Goal: Task Accomplishment & Management: Use online tool/utility

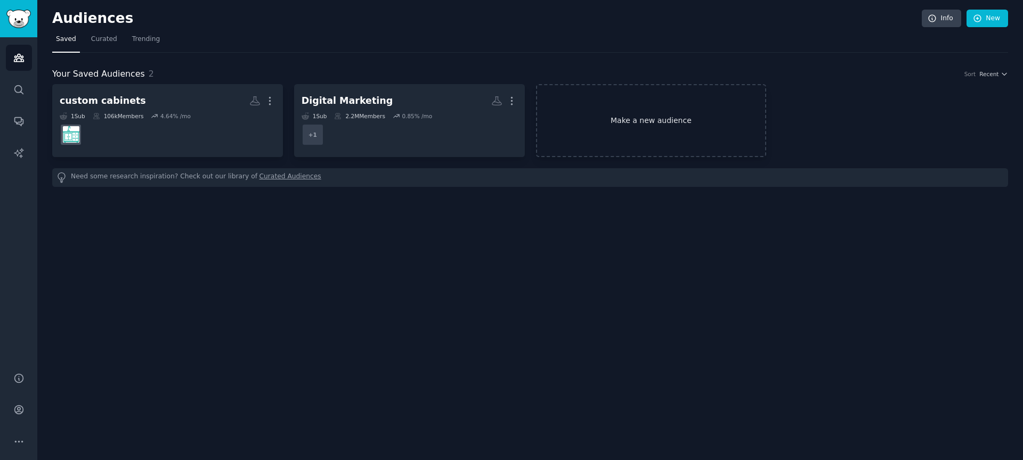
click at [632, 118] on link "Make a new audience" at bounding box center [651, 120] width 231 height 73
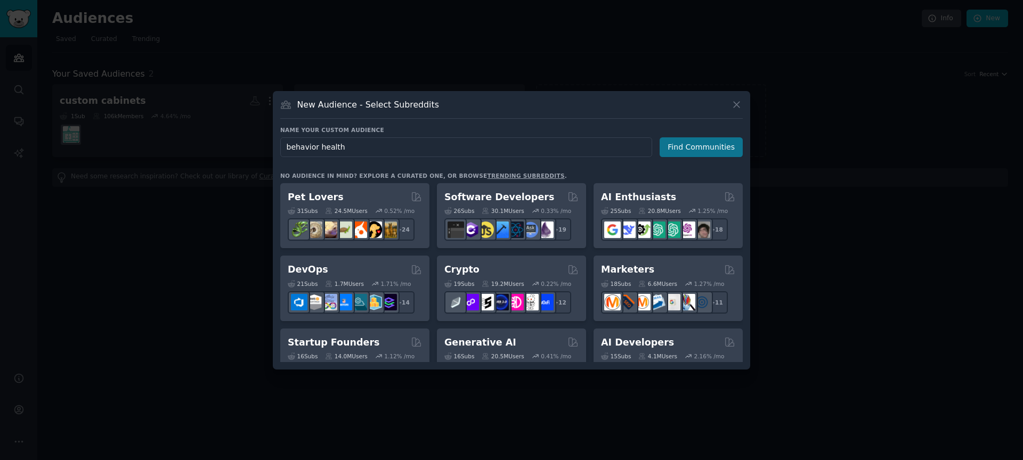
type input "behavior health"
click at [669, 151] on button "Find Communities" at bounding box center [701, 147] width 83 height 20
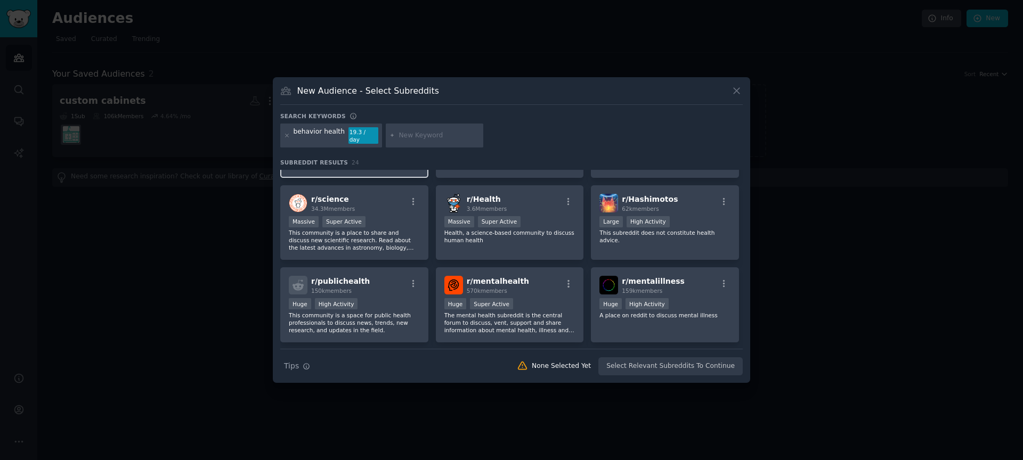
scroll to position [85, 0]
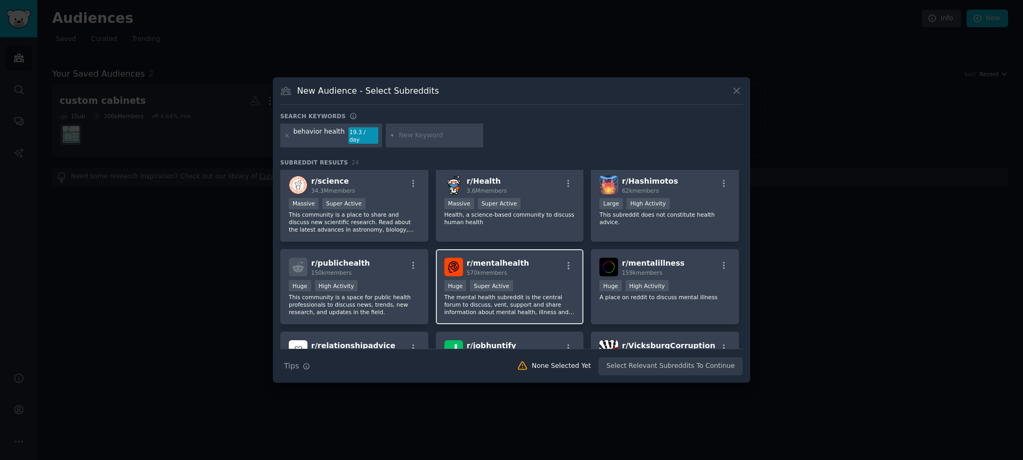
click at [508, 264] on span "r/ mentalhealth" at bounding box center [498, 263] width 62 height 9
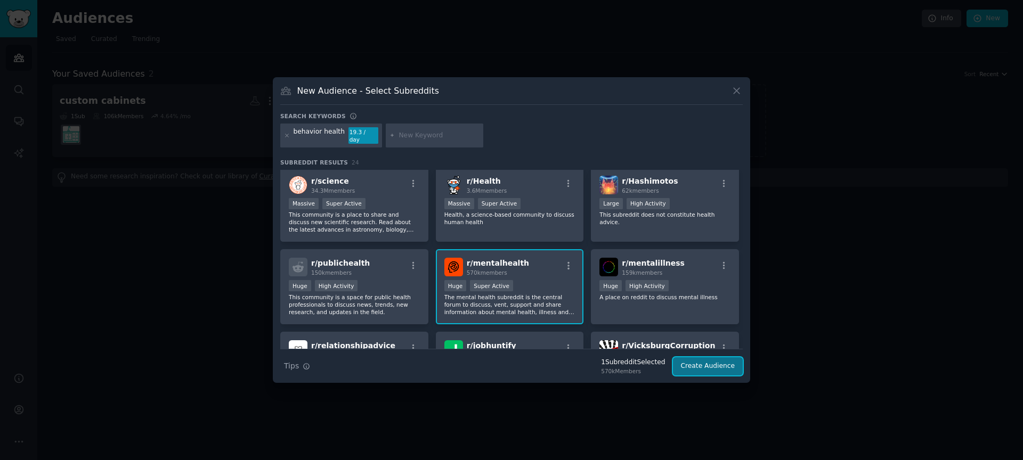
click at [704, 363] on button "Create Audience" at bounding box center [708, 366] width 70 height 18
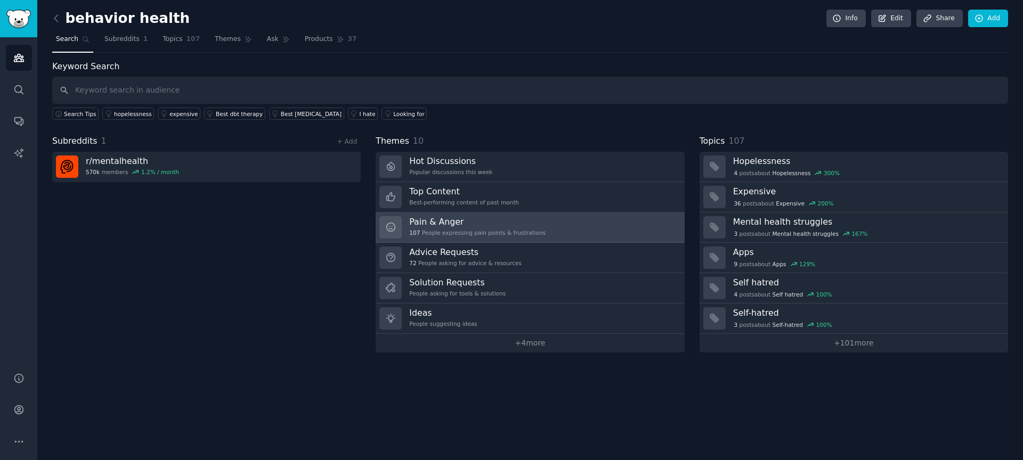
click at [527, 223] on h3 "Pain & Anger" at bounding box center [477, 221] width 136 height 11
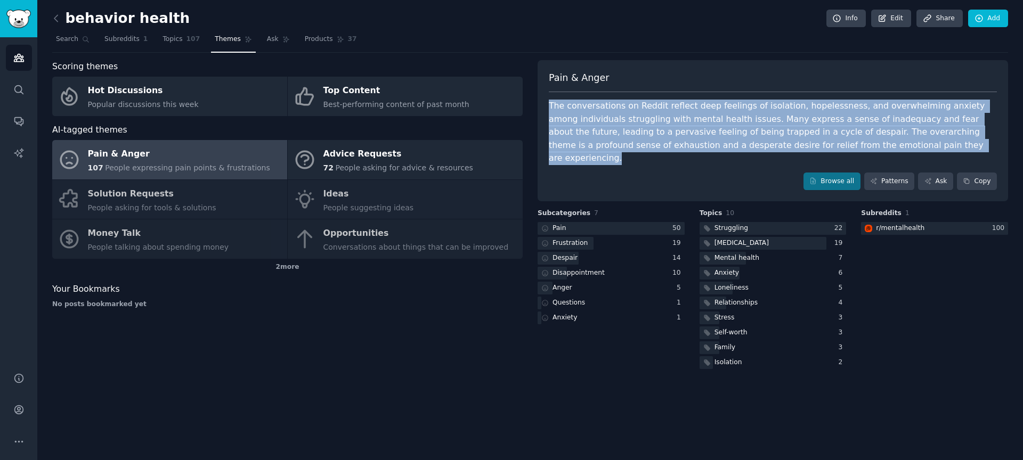
drag, startPoint x: 893, startPoint y: 146, endPoint x: 549, endPoint y: 104, distance: 346.7
click at [549, 104] on div "The conversations on Reddit reflect deep feelings of isolation, hopelessness, a…" at bounding box center [773, 133] width 448 height 66
copy div "The conversations on Reddit reflect deep feelings of isolation, hopelessness, a…"
